Goal: Communication & Community: Share content

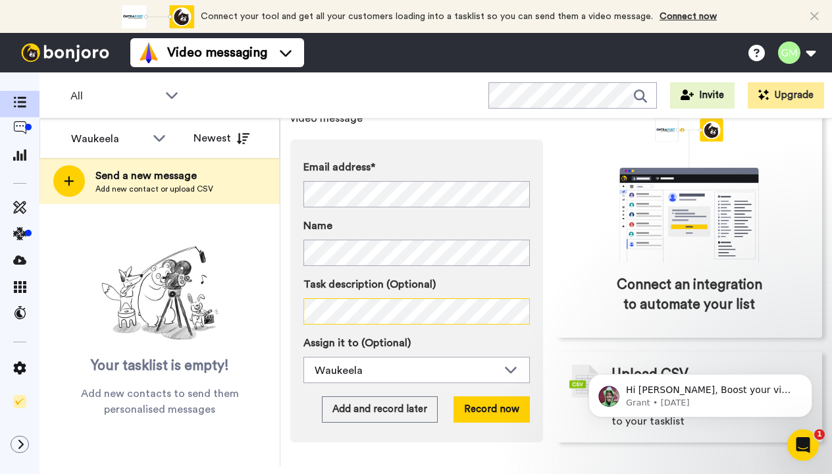
scroll to position [111, 0]
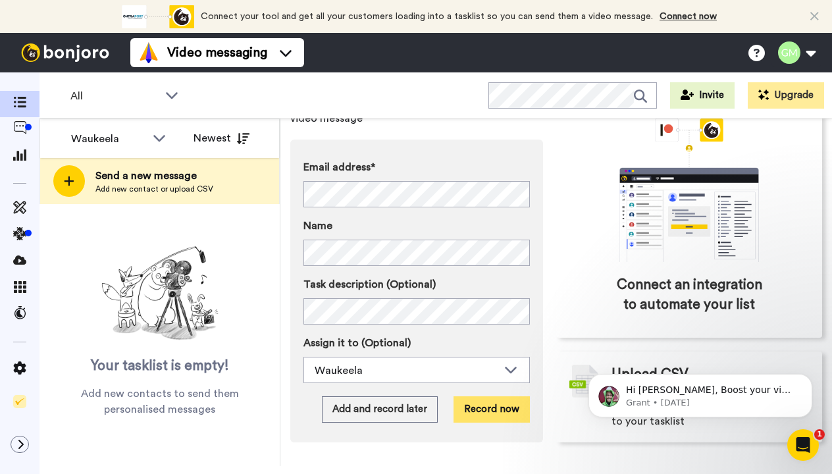
click at [479, 396] on button "Record now" at bounding box center [492, 409] width 76 height 26
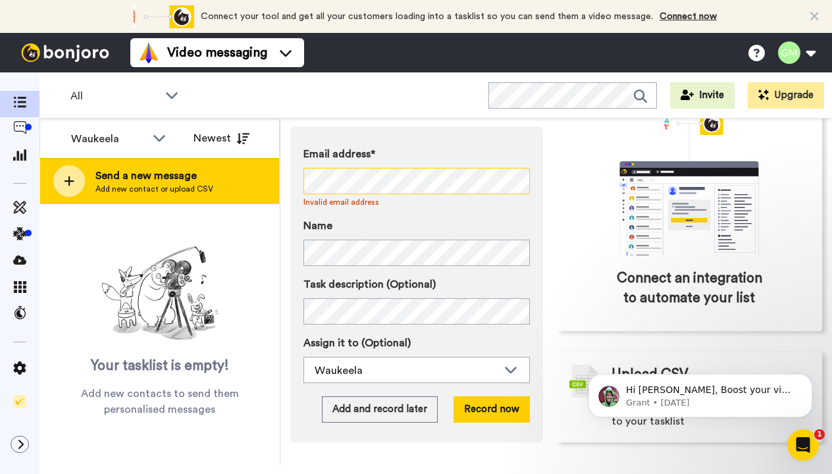
click at [244, 176] on div "Waukeela Newest Send a new message Add new contact or upload CSV Your tasklist …" at bounding box center [436, 293] width 793 height 348
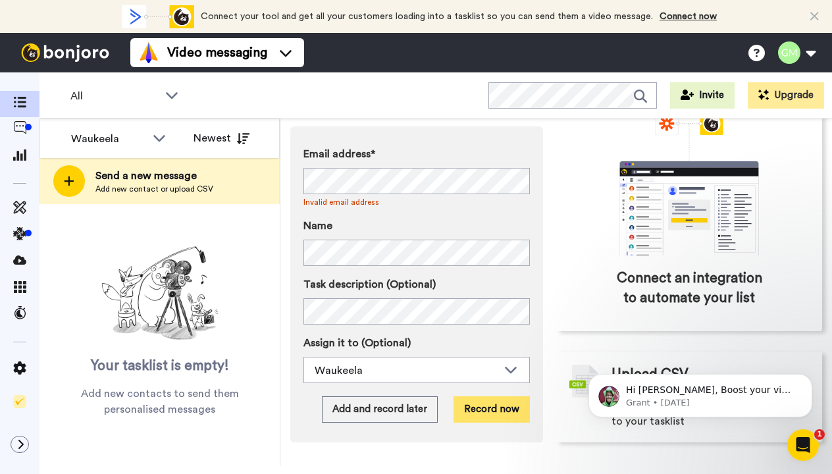
click at [485, 407] on button "Record now" at bounding box center [492, 409] width 76 height 26
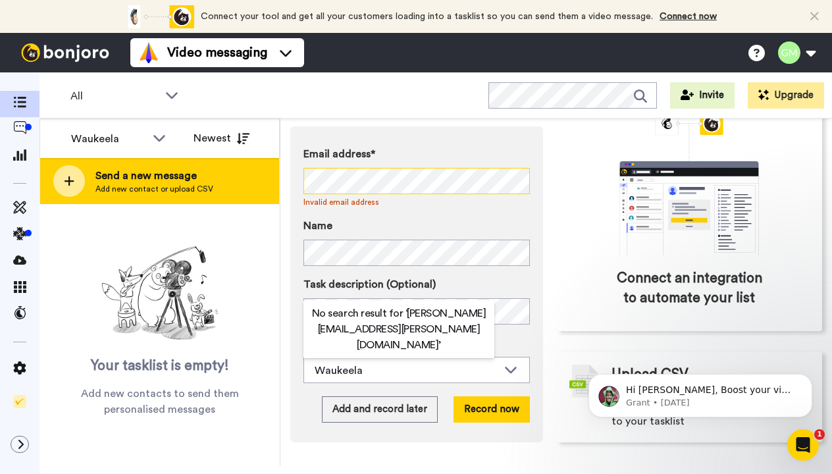
click at [252, 173] on div "Waukeela All members Waukeela Newest Send a new message Add new contact or uplo…" at bounding box center [436, 293] width 793 height 348
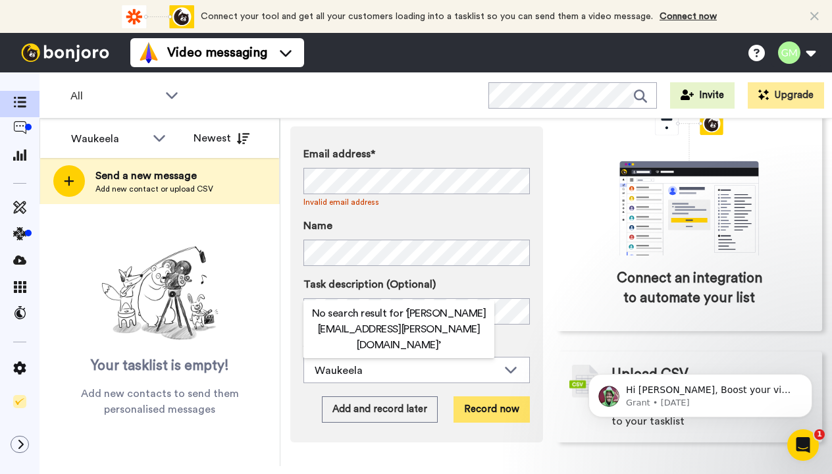
click at [464, 410] on button "Record now" at bounding box center [492, 409] width 76 height 26
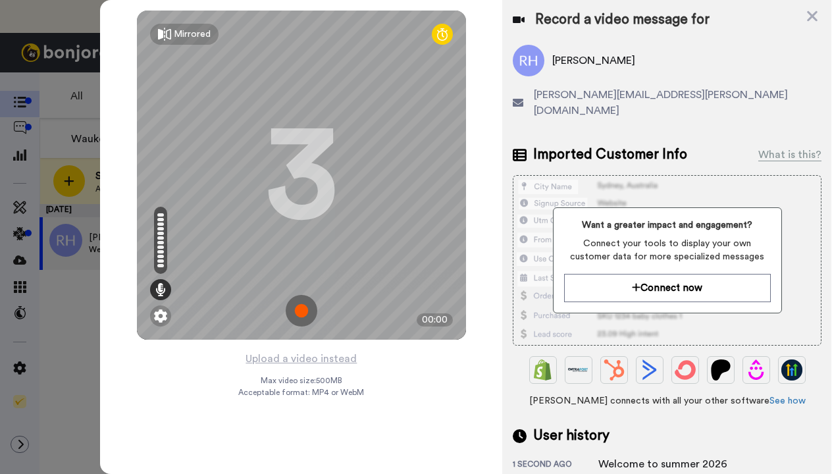
click at [300, 313] on img at bounding box center [302, 311] width 32 height 32
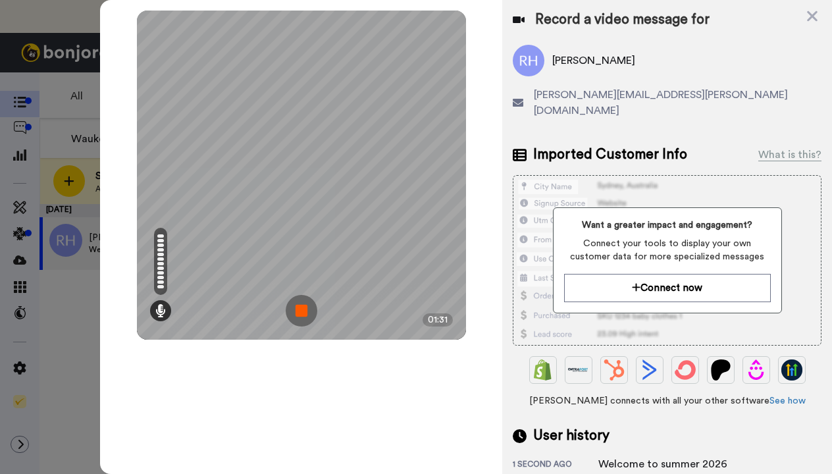
click at [298, 309] on img at bounding box center [302, 311] width 32 height 32
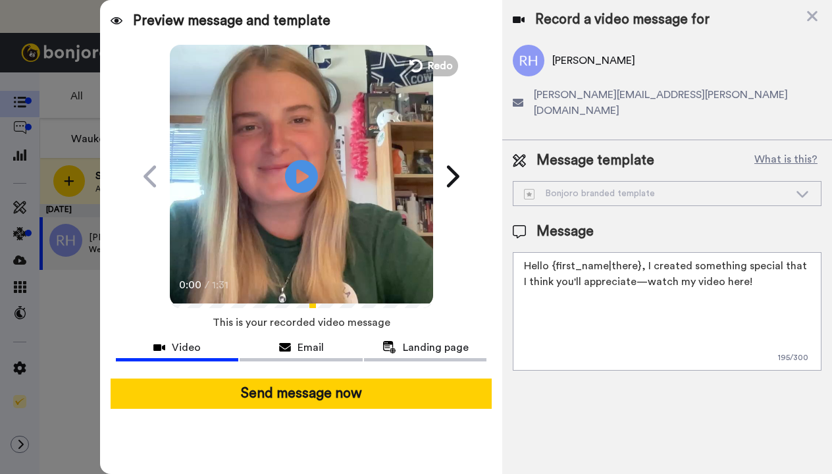
drag, startPoint x: 749, startPoint y: 271, endPoint x: 521, endPoint y: 250, distance: 229.5
click at [522, 252] on textarea "Hello {first_name|there}, I created something special that I think you'll appre…" at bounding box center [667, 311] width 309 height 119
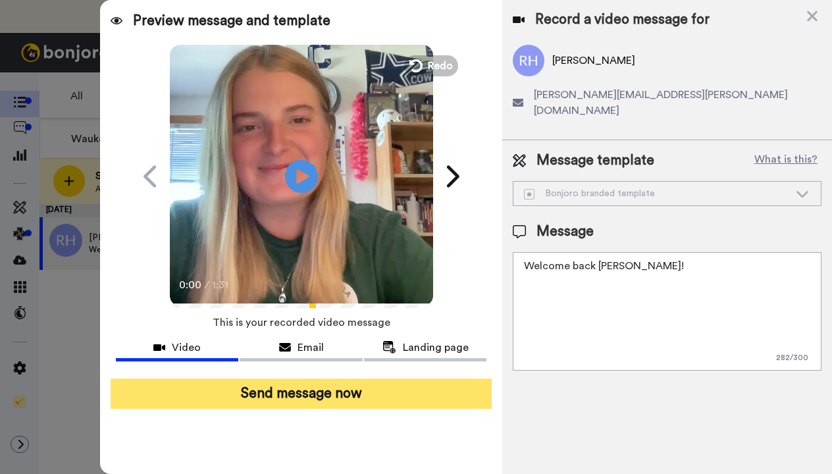
type textarea "Welcome back Rose!"
click at [366, 396] on button "Send message now" at bounding box center [302, 394] width 382 height 30
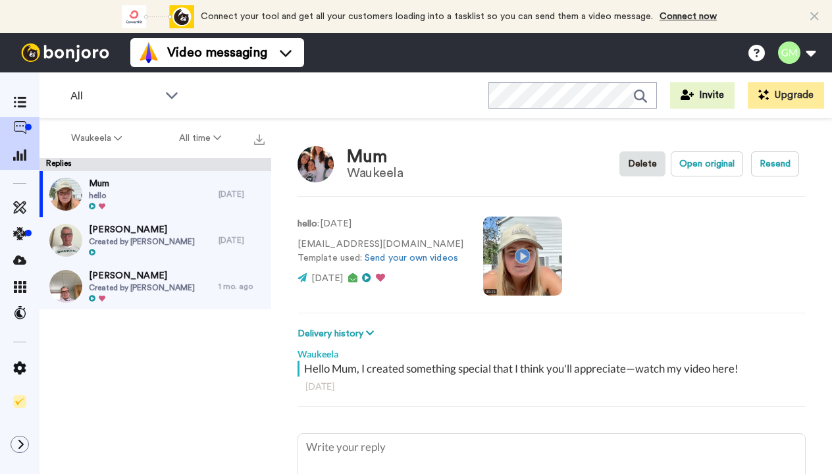
type textarea "x"
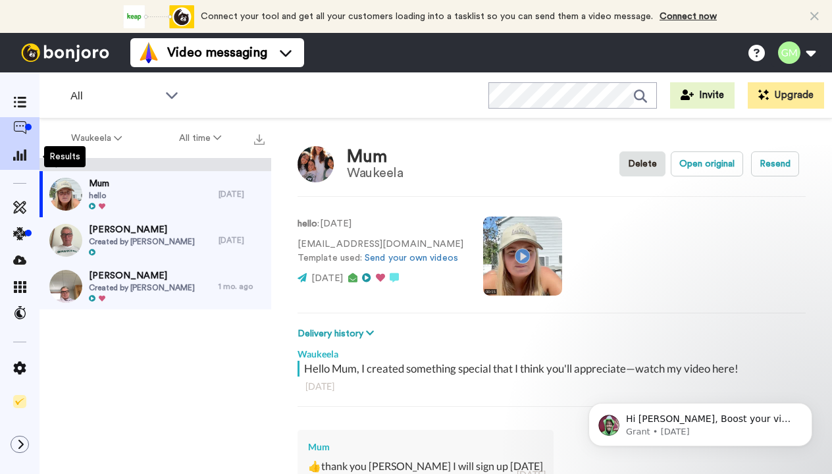
click at [22, 157] on icon at bounding box center [19, 155] width 13 height 12
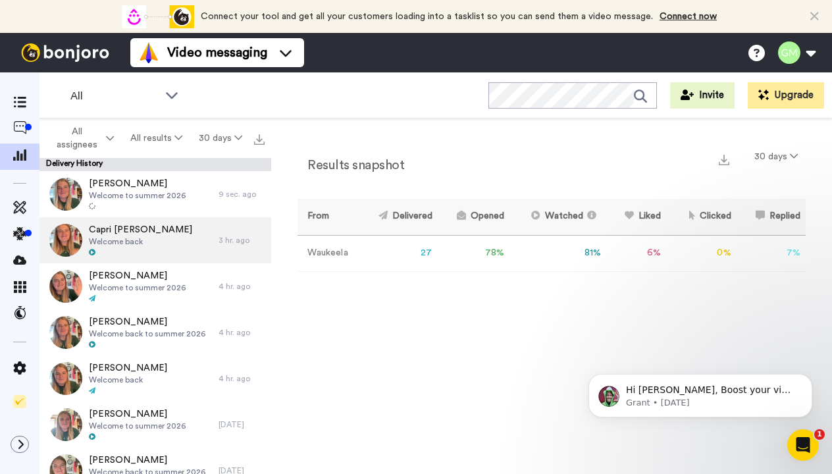
click at [90, 252] on icon at bounding box center [92, 252] width 7 height 7
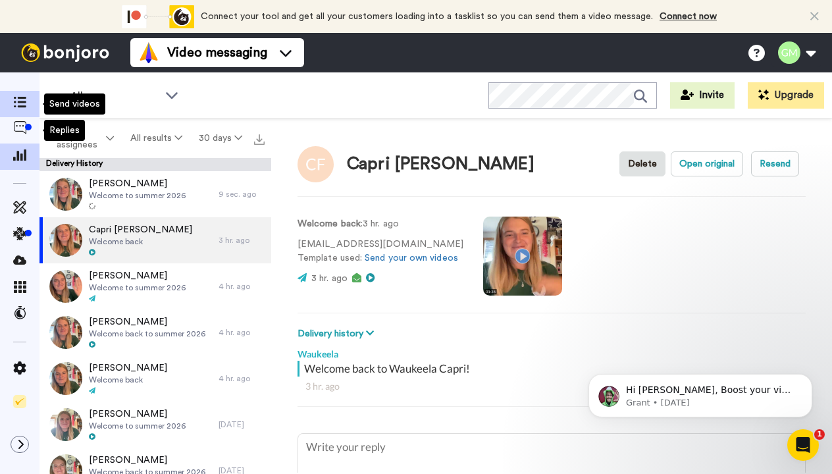
click at [15, 106] on icon at bounding box center [19, 102] width 13 height 11
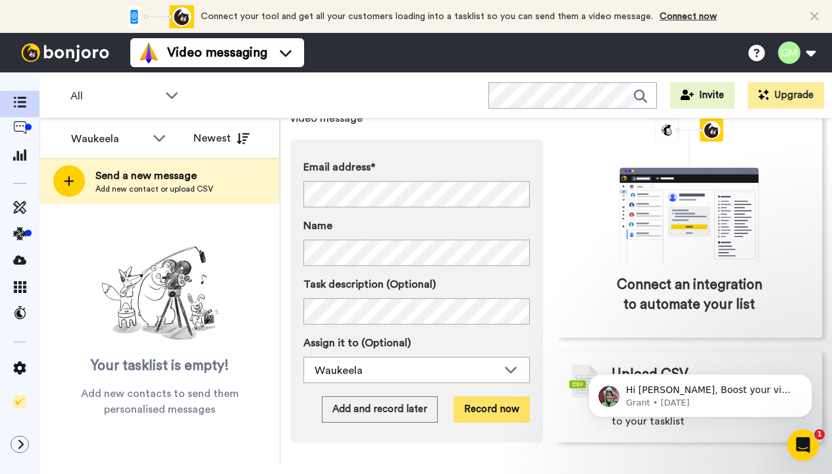
scroll to position [111, 0]
click at [479, 396] on button "Record now" at bounding box center [492, 409] width 76 height 26
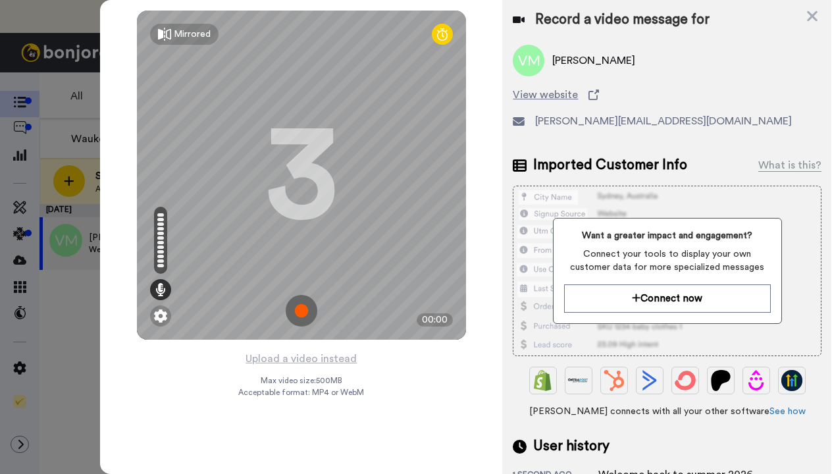
click at [301, 313] on img at bounding box center [302, 311] width 32 height 32
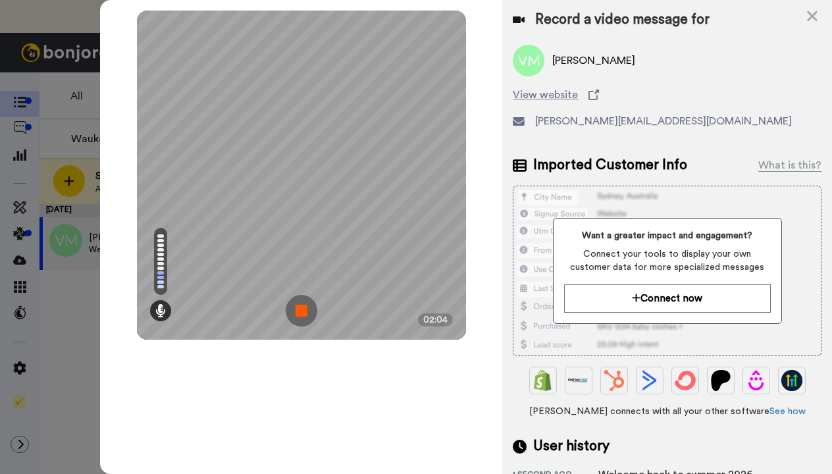
click at [301, 313] on img at bounding box center [302, 311] width 32 height 32
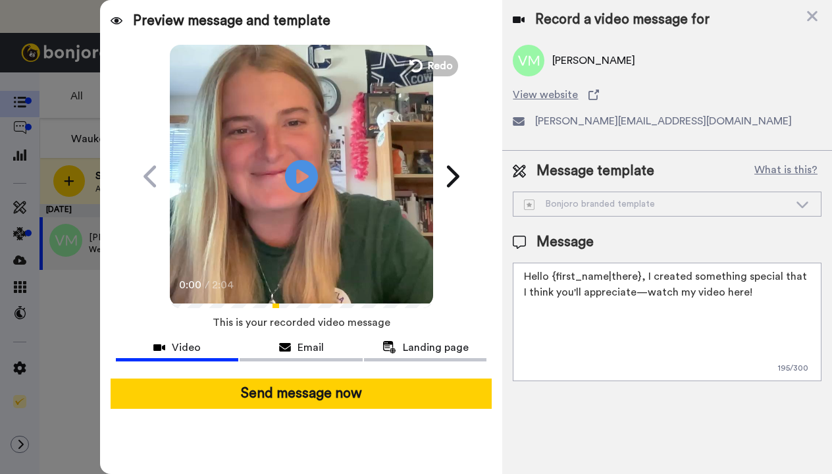
drag, startPoint x: 750, startPoint y: 290, endPoint x: 535, endPoint y: 244, distance: 219.6
click at [535, 244] on div "Message Hello {first_name|there}, I created something special that I think you'…" at bounding box center [667, 306] width 309 height 149
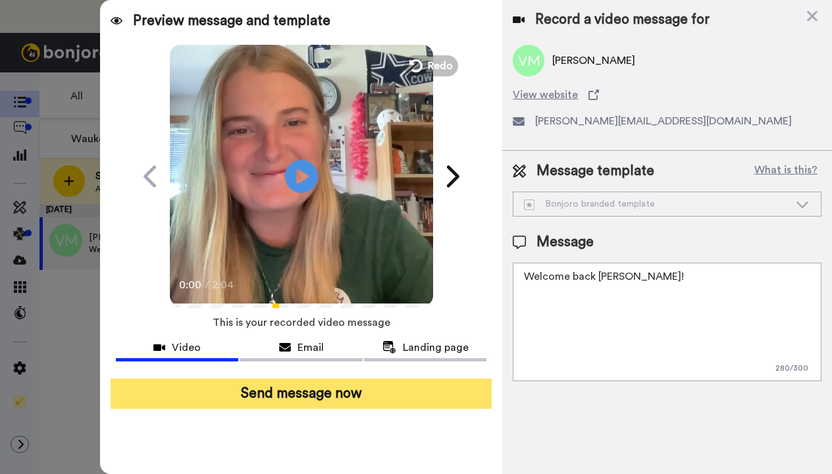
type textarea "Welcome back [PERSON_NAME]!"
click at [369, 393] on button "Send message now" at bounding box center [302, 394] width 382 height 30
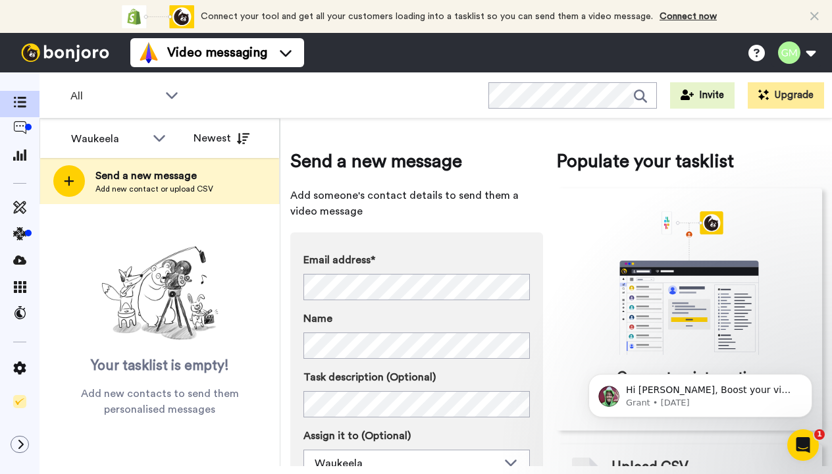
click at [327, 363] on div "Email address* No search result for ‘ lstutts@gmail.com ’ Name Task description…" at bounding box center [417, 364] width 227 height 224
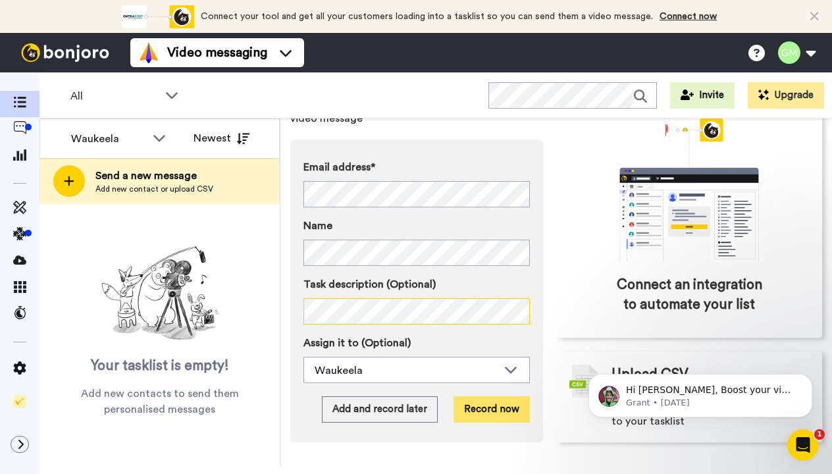
scroll to position [111, 0]
click at [473, 396] on button "Record now" at bounding box center [492, 409] width 76 height 26
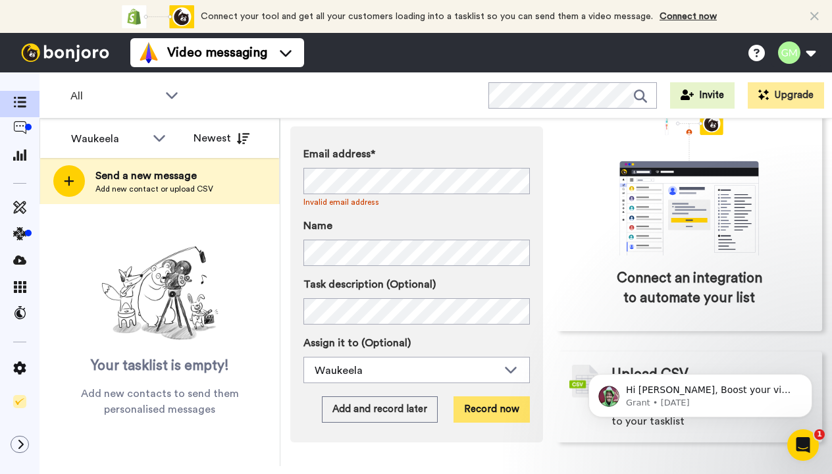
click at [474, 399] on button "Record now" at bounding box center [492, 409] width 76 height 26
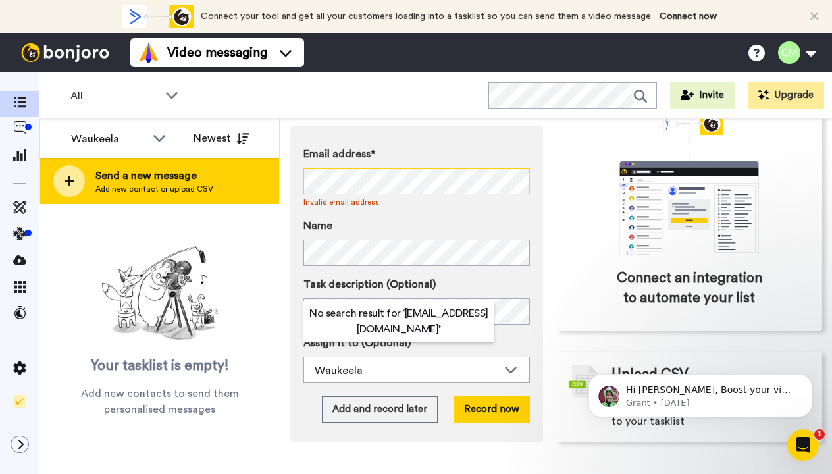
click at [250, 175] on div "Waukeela All members Waukeela Newest Send a new message Add new contact or uplo…" at bounding box center [436, 293] width 793 height 348
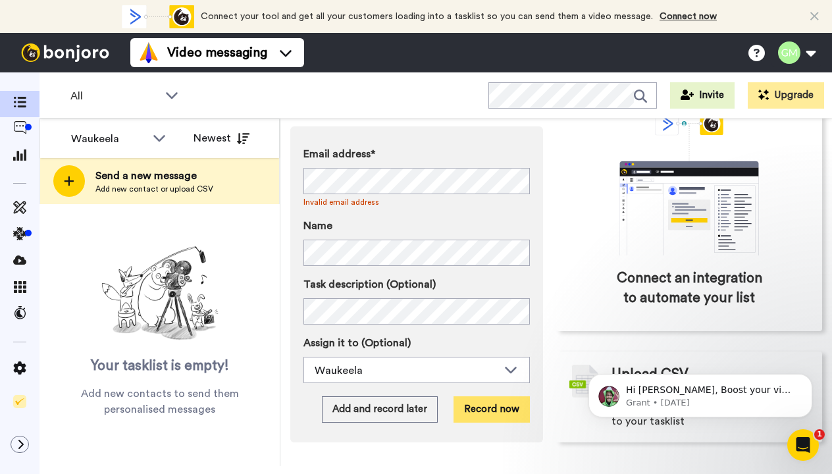
click at [480, 400] on button "Record now" at bounding box center [492, 409] width 76 height 26
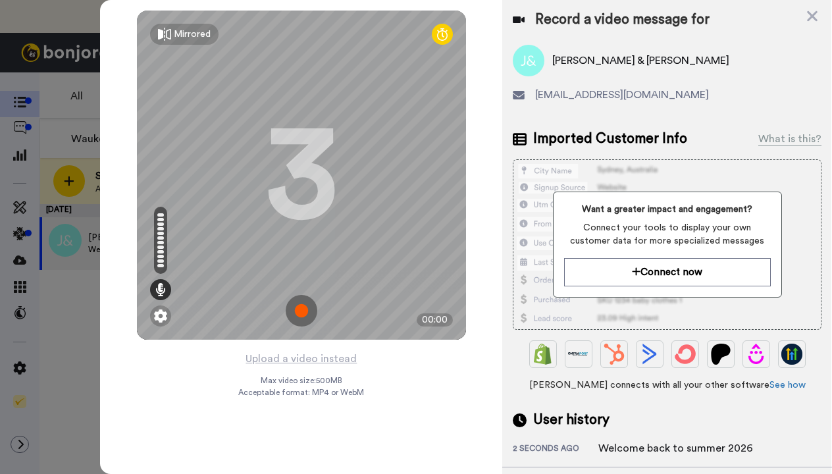
click at [303, 307] on img at bounding box center [302, 311] width 32 height 32
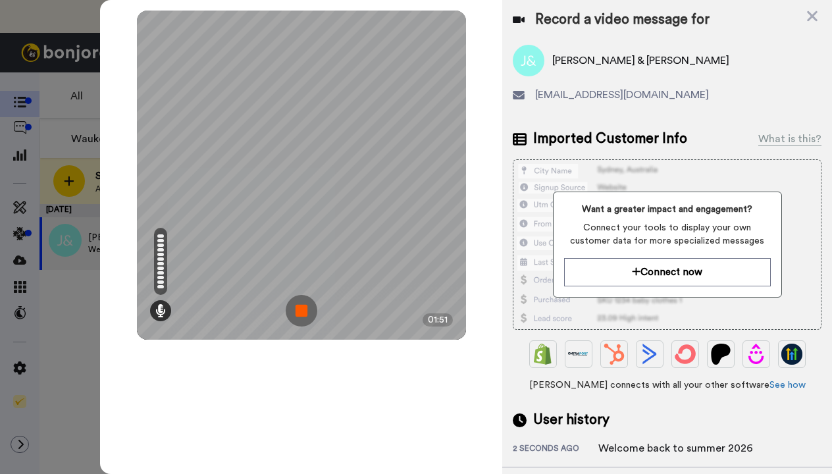
click at [303, 307] on img at bounding box center [302, 311] width 32 height 32
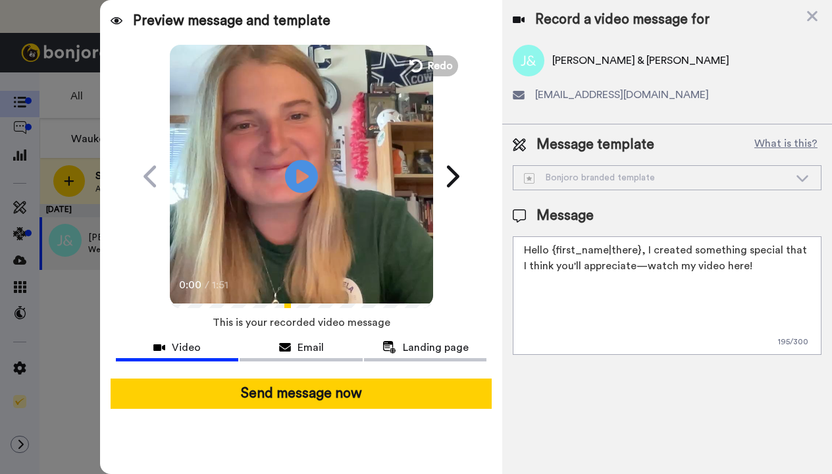
drag, startPoint x: 749, startPoint y: 269, endPoint x: 518, endPoint y: 251, distance: 231.2
click at [518, 251] on textarea "Hello {first_name|there}, I created something special that I think you'll appre…" at bounding box center [667, 295] width 309 height 119
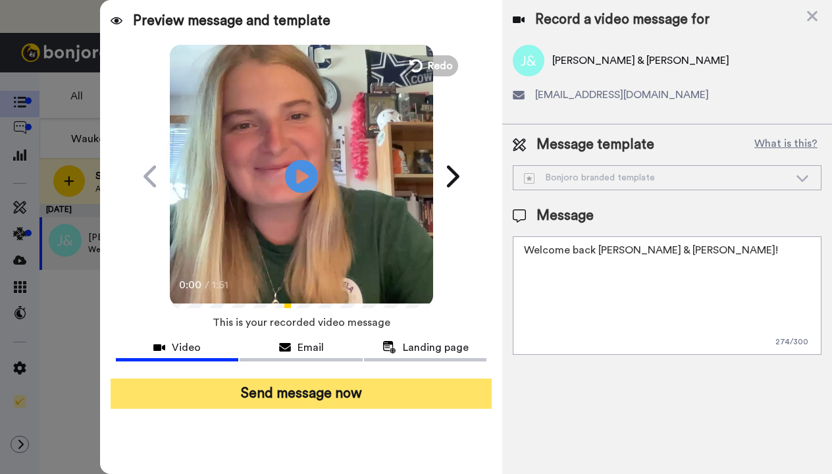
type textarea "Welcome back Janie & Lulu!"
click at [402, 388] on button "Send message now" at bounding box center [302, 394] width 382 height 30
